Goal: Information Seeking & Learning: Learn about a topic

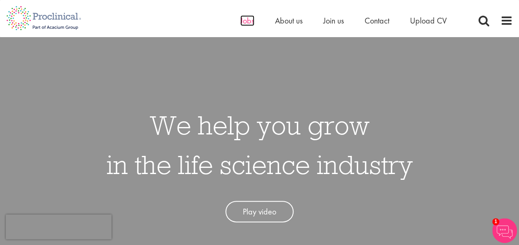
click at [248, 23] on span "Jobs" at bounding box center [247, 20] width 14 height 11
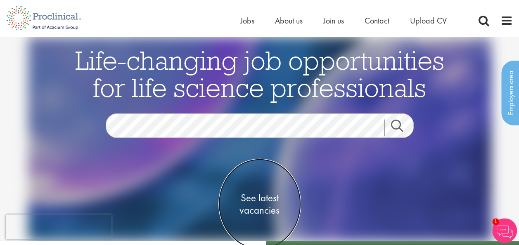
click at [264, 203] on span "See latest vacancies" at bounding box center [259, 204] width 83 height 25
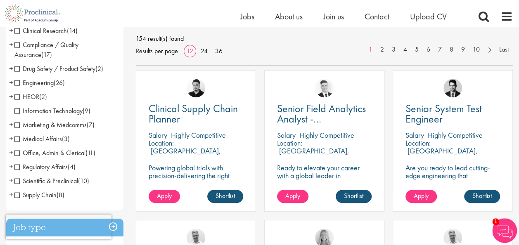
scroll to position [117, 0]
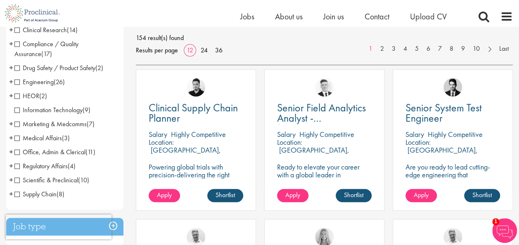
click at [17, 138] on span "Medical Affairs" at bounding box center [37, 138] width 47 height 9
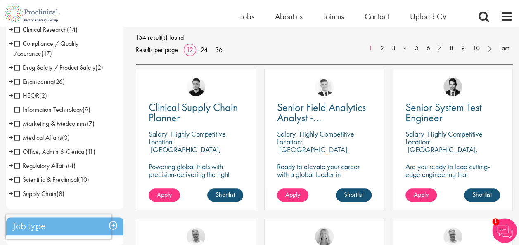
click at [18, 123] on span "Marketing & Medcomms" at bounding box center [50, 123] width 72 height 9
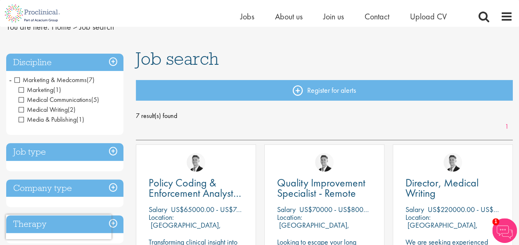
scroll to position [38, 0]
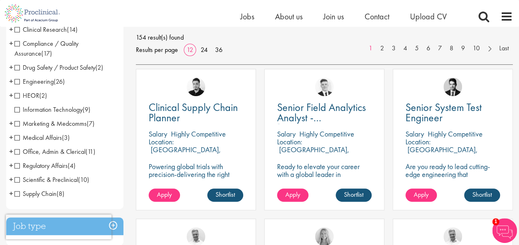
click at [53, 182] on span "Scientific & Preclinical" at bounding box center [46, 180] width 64 height 9
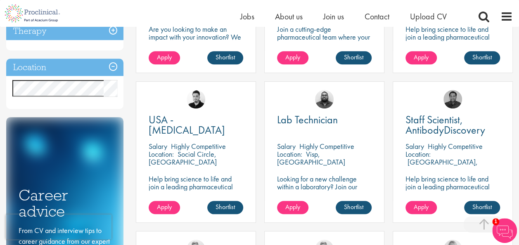
scroll to position [252, 0]
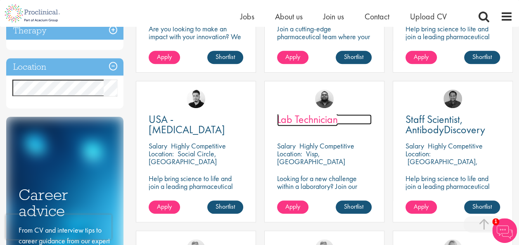
click at [283, 122] on span "Lab Technician" at bounding box center [307, 119] width 61 height 14
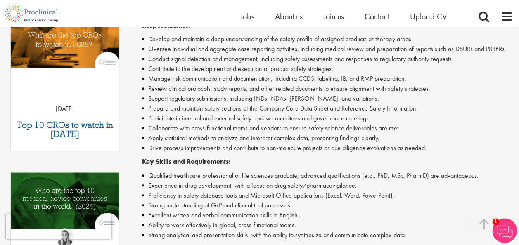
scroll to position [293, 0]
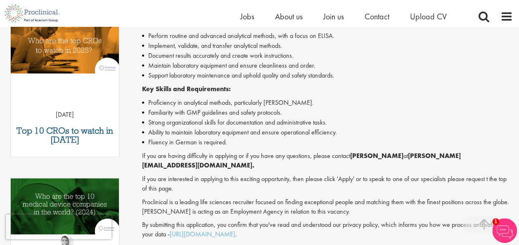
scroll to position [299, 0]
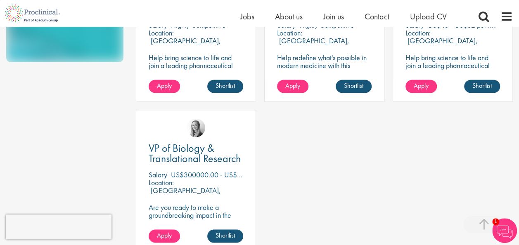
scroll to position [525, 0]
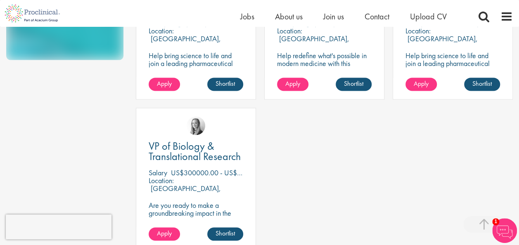
click at [197, 52] on p "Help bring science to life and join a leading pharmaceutical company to play a …" at bounding box center [196, 71] width 95 height 39
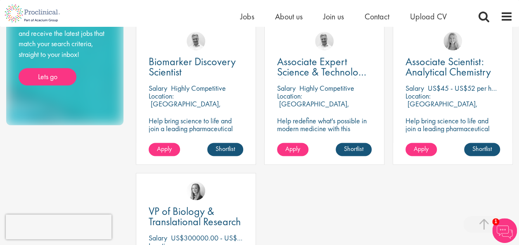
scroll to position [449, 0]
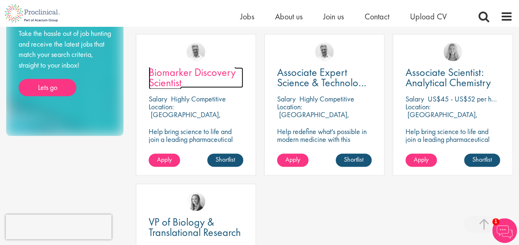
click at [186, 72] on span "Biomarker Discovery Scientist" at bounding box center [192, 77] width 87 height 24
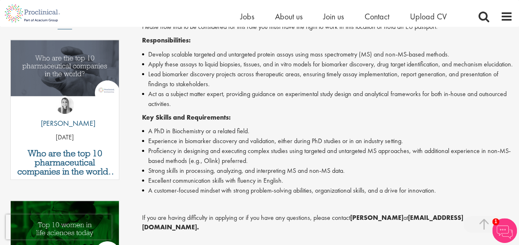
scroll to position [262, 0]
